Goal: Information Seeking & Learning: Find specific fact

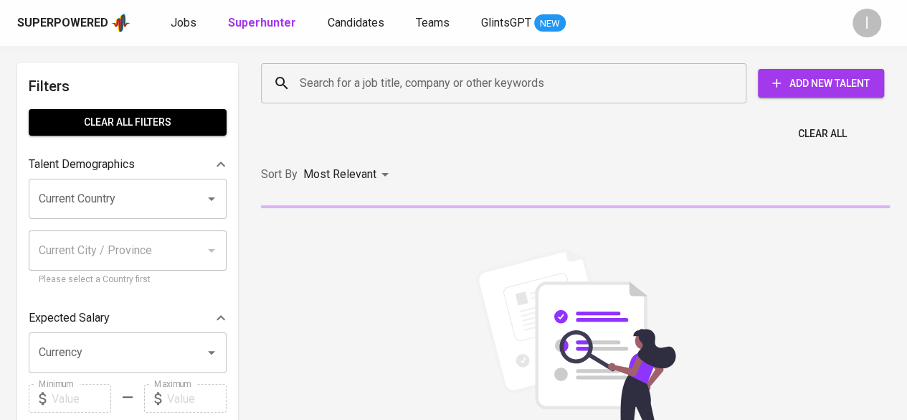
click at [533, 89] on input "Search for a job title, company or other keywords" at bounding box center [507, 83] width 422 height 27
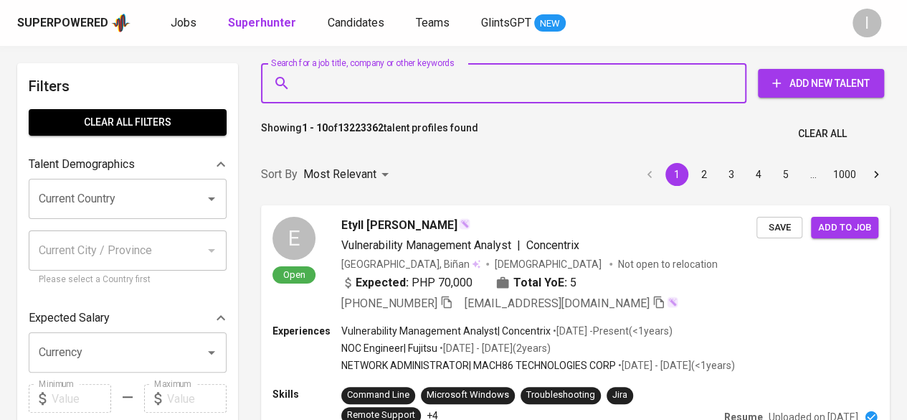
paste input "[PERSON_NAME]"
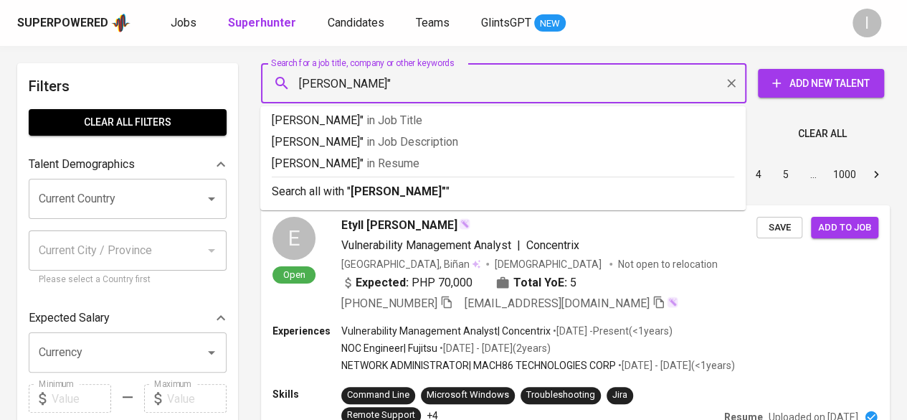
click at [295, 84] on div "[PERSON_NAME]" Search for a job title, company or other keywords" at bounding box center [503, 83] width 485 height 40
click at [302, 84] on input "[PERSON_NAME]"" at bounding box center [507, 83] width 422 height 27
type input ""[PERSON_NAME]""
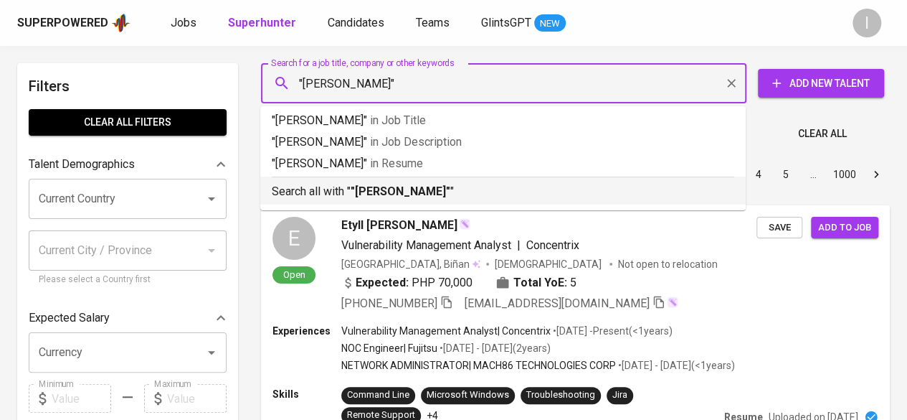
click at [460, 198] on p "Search all with " "[PERSON_NAME]" "" at bounding box center [503, 191] width 463 height 17
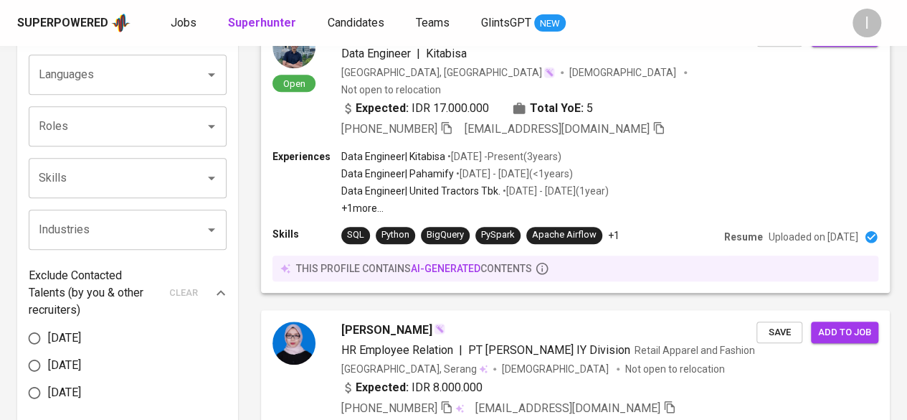
scroll to position [645, 0]
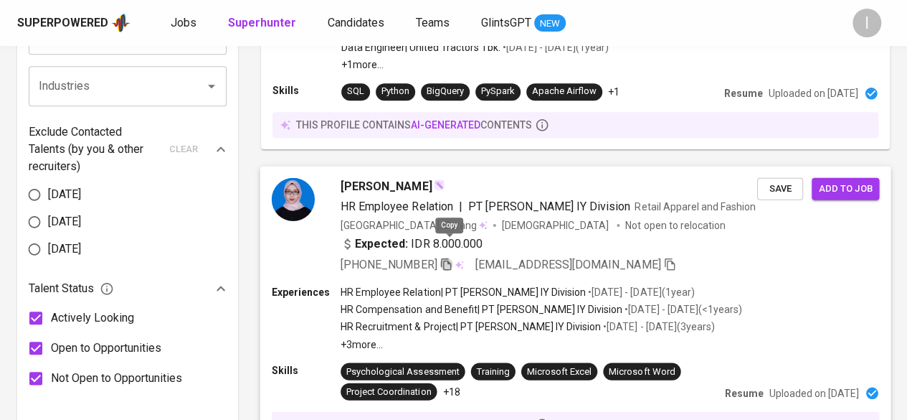
click at [449, 257] on icon "button" at bounding box center [446, 263] width 10 height 12
